Goal: Task Accomplishment & Management: Complete application form

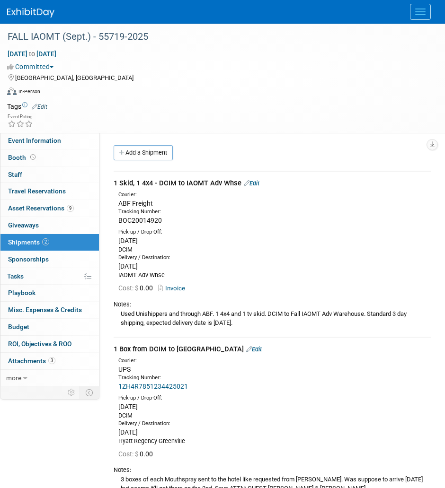
click at [116, 181] on div "1 Skid, 1 4x4 - DCIM to IAOMT Adv Whse Edit" at bounding box center [272, 183] width 317 height 10
drag, startPoint x: 113, startPoint y: 182, endPoint x: 206, endPoint y: 183, distance: 92.7
click at [206, 183] on div "1 Skid, 1 4x4 - DCIM to IAOMT Adv Whse Edit Courier: ABF Freight" at bounding box center [271, 333] width 331 height 341
copy div "1 Skid, 1 4x4 - DCIM to IAOMT"
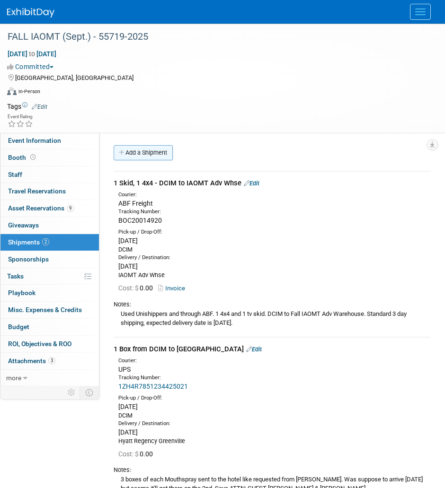
click at [173, 153] on link "Add a Shipment" at bounding box center [143, 152] width 59 height 15
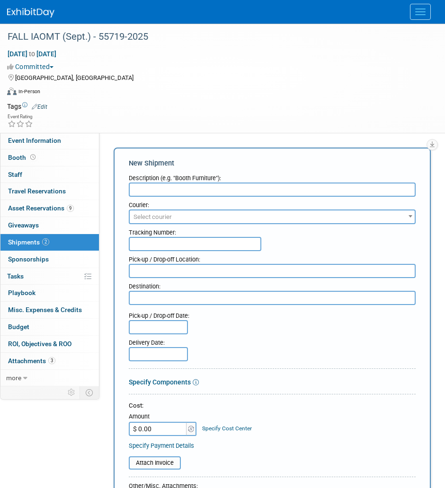
paste input "1 Skid, 1 4x4 - DCIM to IAOMT"
click at [183, 190] on input "1 Skid, 1 4x4 - DCIM to IAOMT" at bounding box center [272, 190] width 287 height 14
click at [183, 190] on input "1 Skid, 1 4x4 - to IAOMT" at bounding box center [272, 190] width 287 height 14
click at [214, 193] on input "1 Skid, 1 4x4 - IAOMT" at bounding box center [272, 190] width 287 height 14
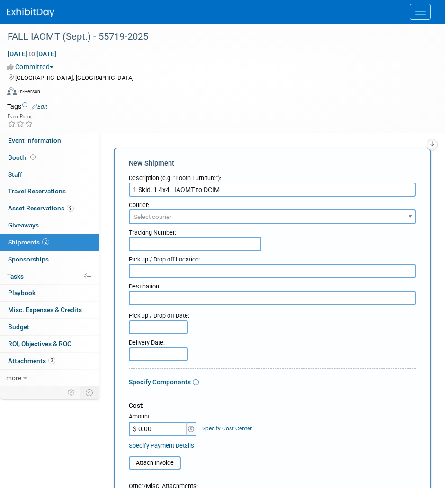
type input "1 Skid, 1 4x4 - IAOMT to DCIM"
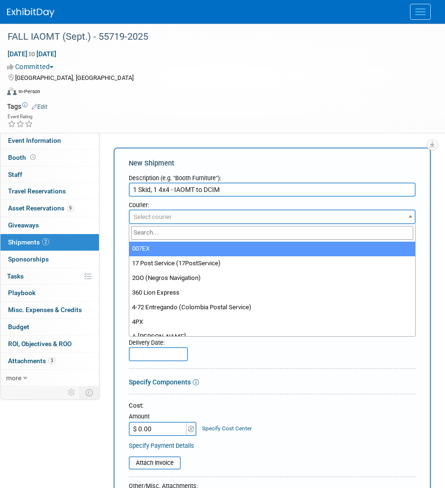
click at [210, 218] on span "Select courier" at bounding box center [272, 216] width 285 height 13
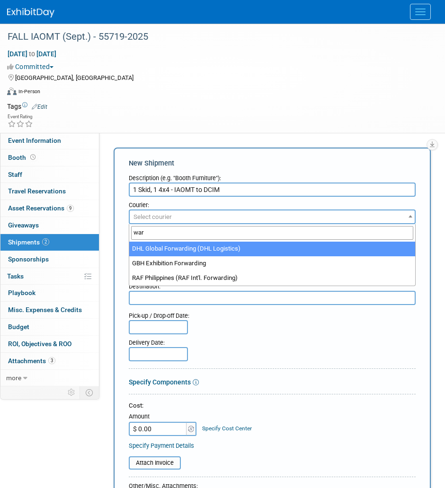
type input "[PERSON_NAME]"
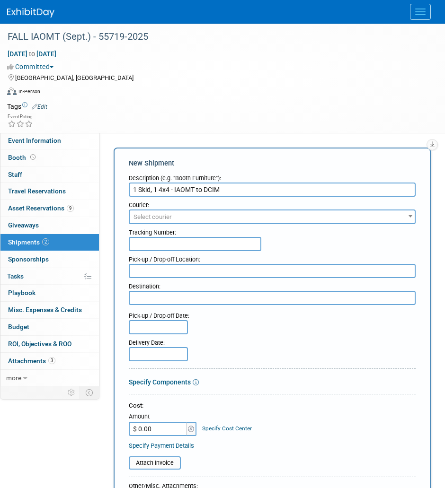
click at [121, 211] on div "New Shipment Description (e.g. "Booth Furniture"): 1 Skid, 1 4x4 - IAOMT to DCI…" at bounding box center [272, 413] width 317 height 531
click at [198, 240] on input "text" at bounding box center [195, 244] width 132 height 14
paste input "BOC20589486"
type input "BOC20589486"
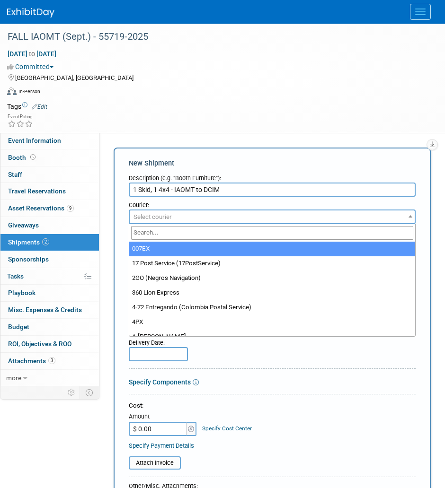
click at [203, 220] on span "Select courier" at bounding box center [272, 216] width 285 height 13
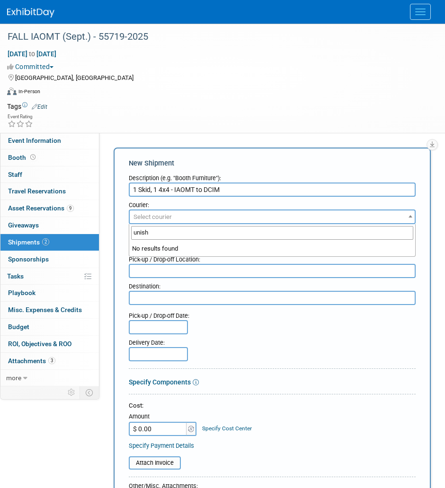
type input "unishi"
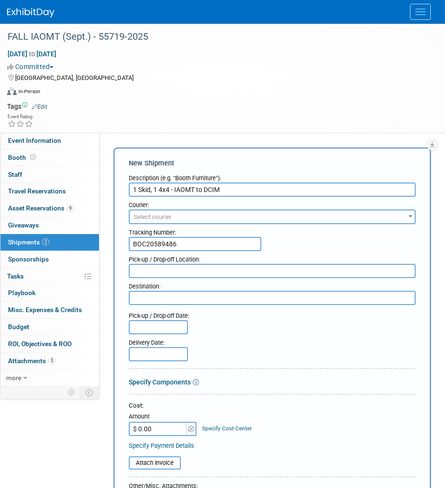
click at [125, 213] on div "Courier: 007EX 17 Post Service (17PostService) 2GO (Negros Navigation) 360 Lion…" at bounding box center [272, 210] width 301 height 27
click at [174, 275] on textarea at bounding box center [272, 271] width 287 height 14
type textarea "IAOMT"
type textarea "DCIM"
click at [163, 333] on input "text" at bounding box center [158, 327] width 59 height 14
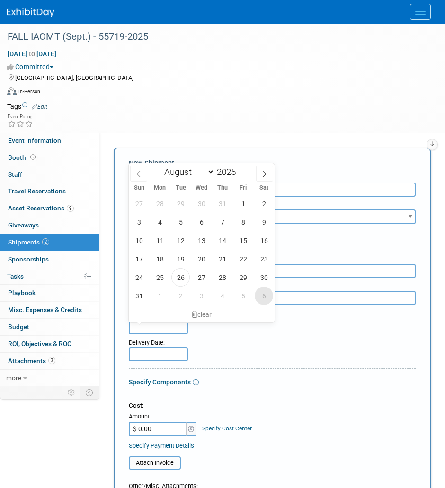
click at [256, 297] on span "6" at bounding box center [263, 296] width 18 height 18
type input "[DATE]"
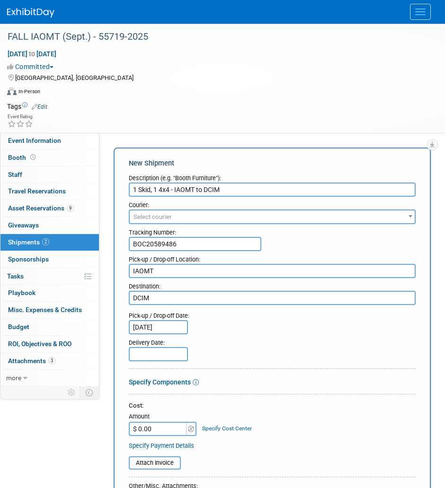
click at [166, 356] on input "text" at bounding box center [158, 354] width 59 height 14
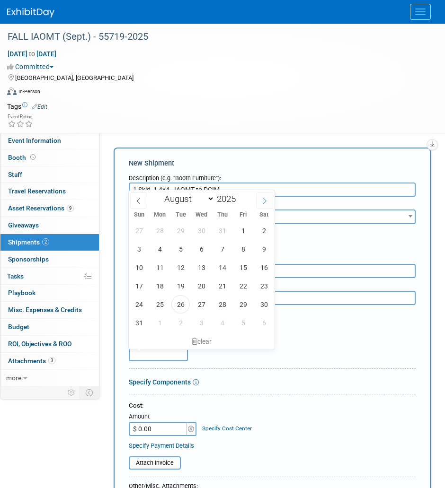
click at [262, 198] on icon at bounding box center [264, 201] width 7 height 7
select select "8"
click at [175, 250] on span "9" at bounding box center [180, 249] width 18 height 18
type input "[DATE]"
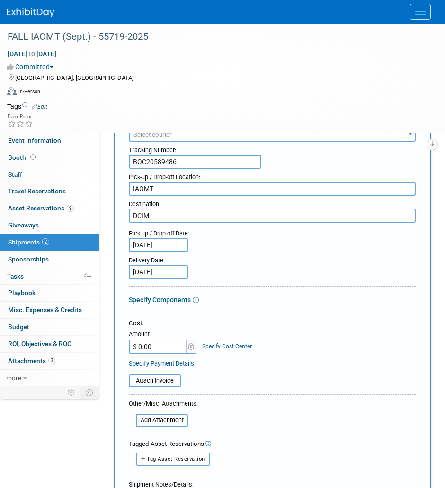
scroll to position [87, 0]
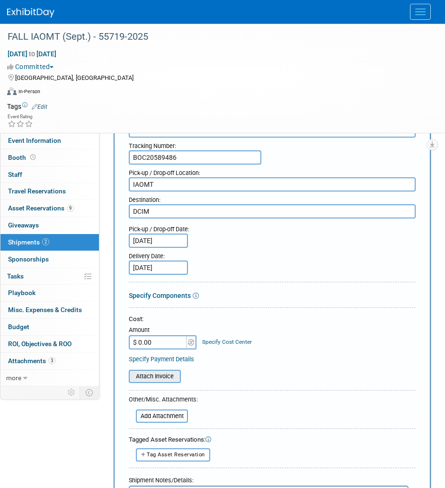
click at [162, 374] on input "file" at bounding box center [123, 376] width 113 height 11
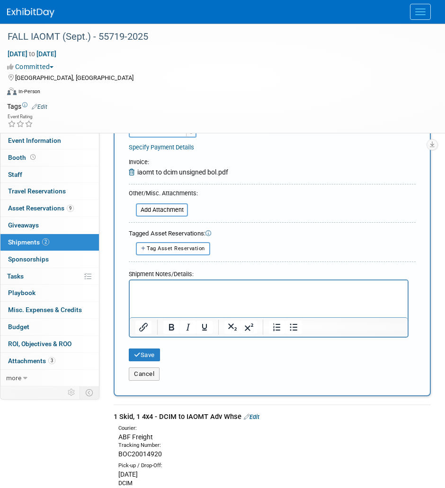
scroll to position [299, 0]
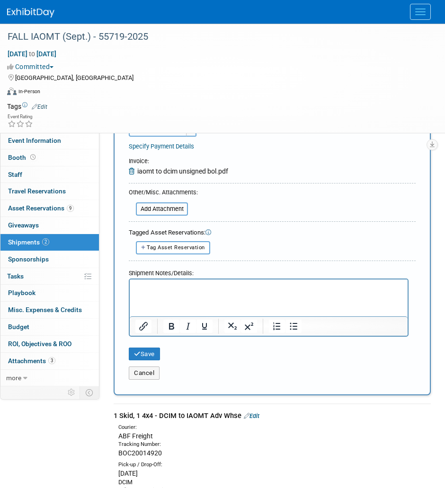
click at [193, 290] on p "Rich Text Area. Press ALT-0 for help." at bounding box center [268, 287] width 267 height 9
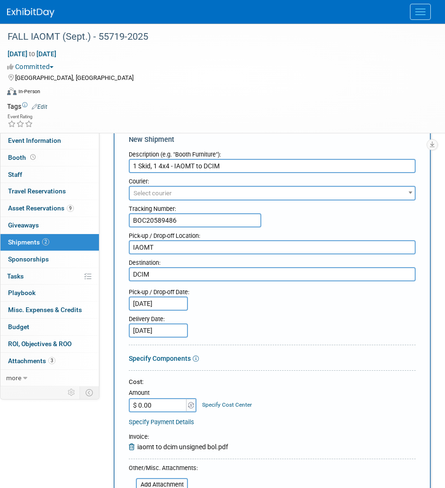
scroll to position [18, 0]
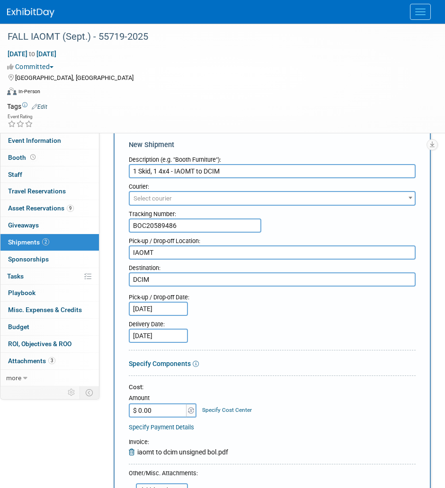
drag, startPoint x: 173, startPoint y: 171, endPoint x: 156, endPoint y: 169, distance: 16.7
click at [156, 169] on input "1 Skid, 1 4x4 - IAOMT to DCIM" at bounding box center [272, 171] width 287 height 14
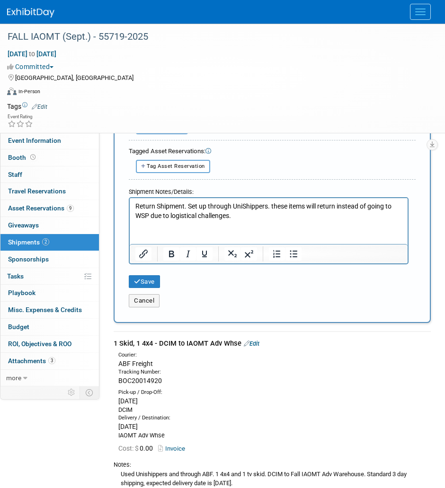
scroll to position [377, 0]
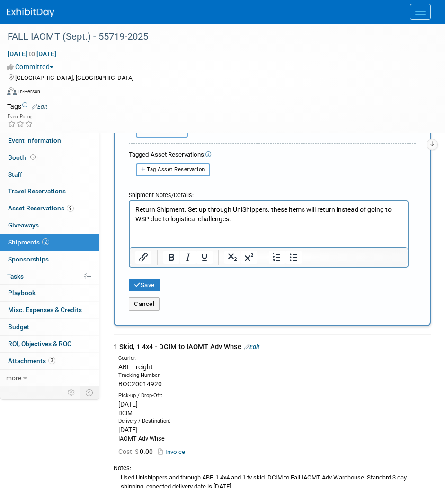
click at [246, 223] on html "Return Shipment. Set up through UniShippers. these items will return instead of…" at bounding box center [269, 212] width 278 height 22
click at [160, 286] on button "Save" at bounding box center [144, 285] width 31 height 13
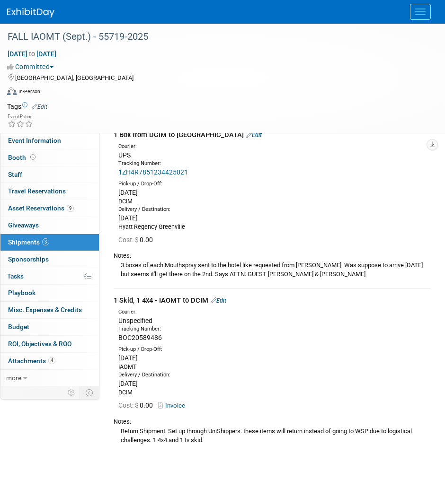
scroll to position [216, 0]
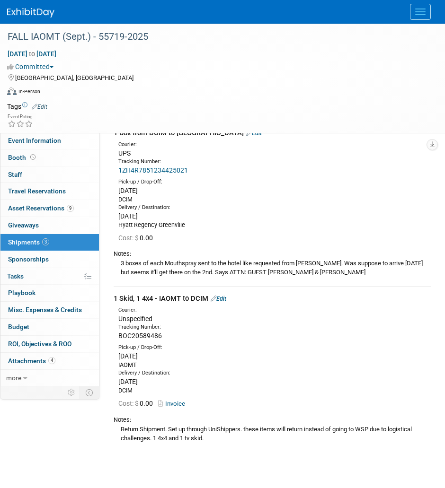
click at [218, 300] on link "Edit" at bounding box center [218, 298] width 16 height 7
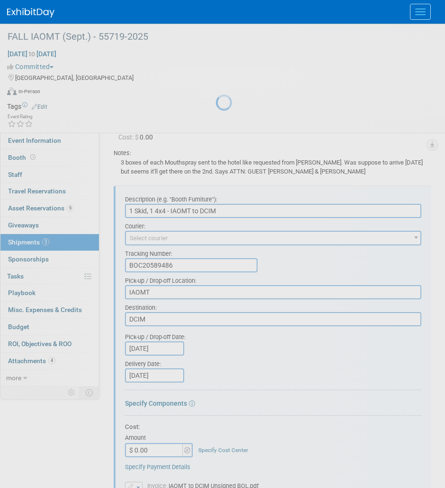
scroll to position [345, 0]
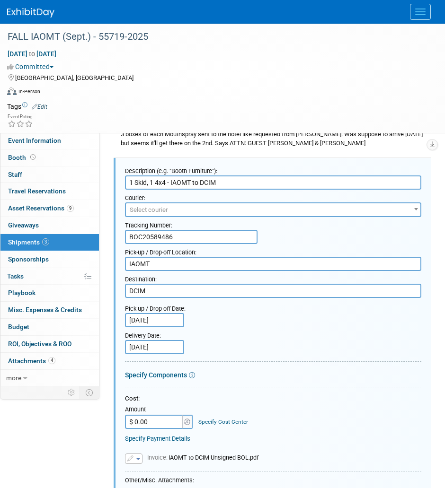
click at [217, 262] on textarea "IAOMT" at bounding box center [273, 264] width 296 height 14
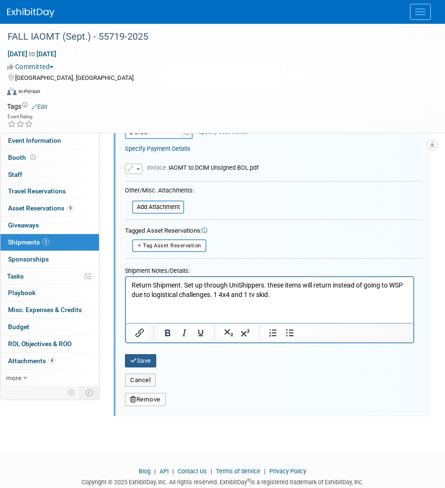
type textarea "[GEOGRAPHIC_DATA]"
click at [152, 355] on button "Save" at bounding box center [140, 360] width 31 height 13
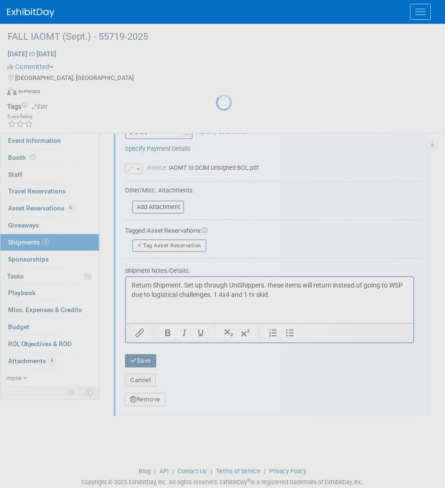
scroll to position [282, 0]
